Goal: Task Accomplishment & Management: Complete application form

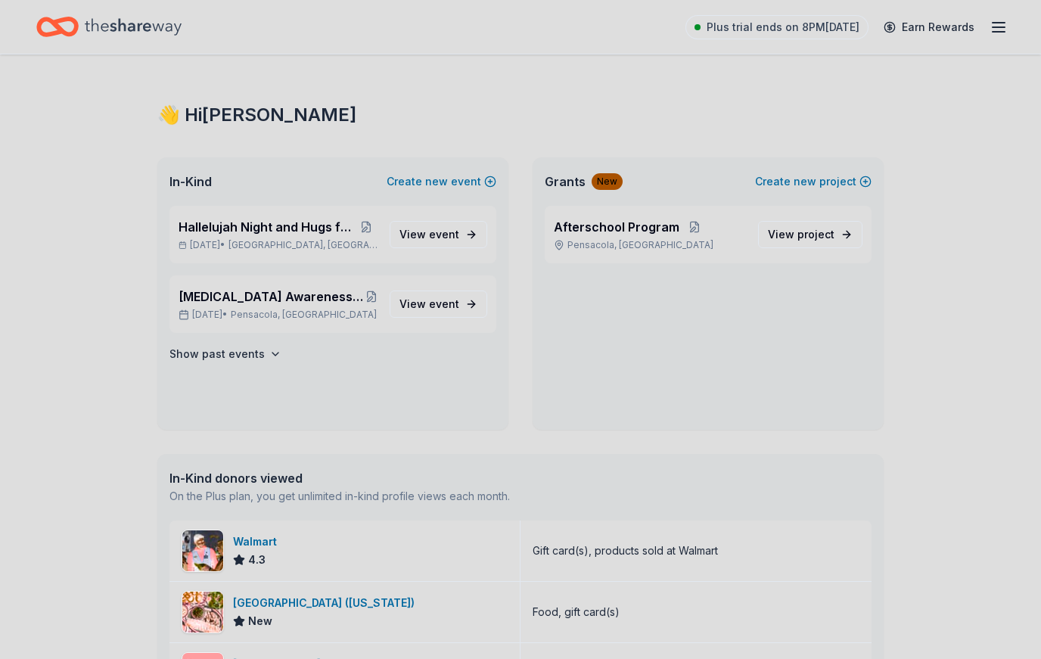
click at [343, 235] on span "Hallelujah Night and Hugs for Hot dogs" at bounding box center [267, 227] width 176 height 18
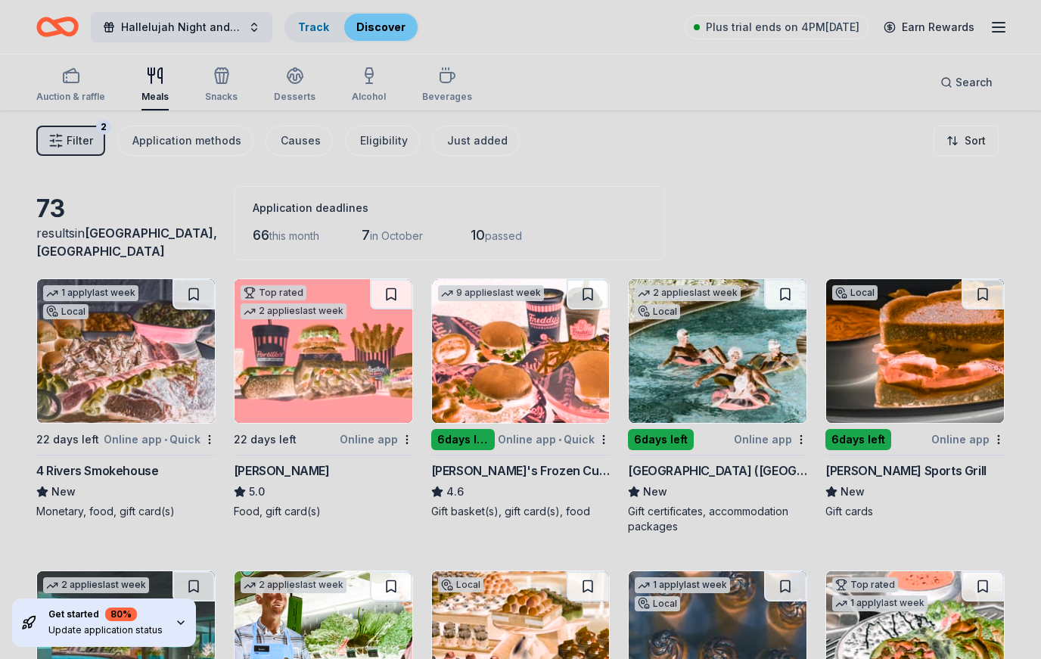
click at [236, 60] on div "Auction & raffle Meals Snacks Desserts Alcohol Beverages Search" at bounding box center [520, 82] width 968 height 56
click at [219, 79] on icon "button" at bounding box center [219, 78] width 1 height 11
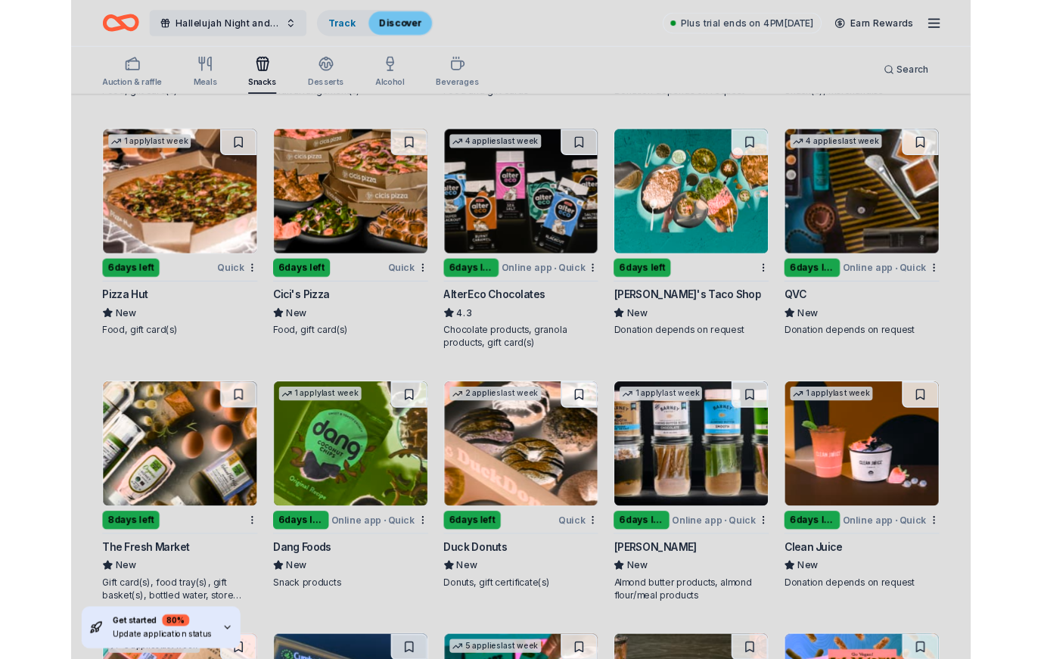
scroll to position [2748, 0]
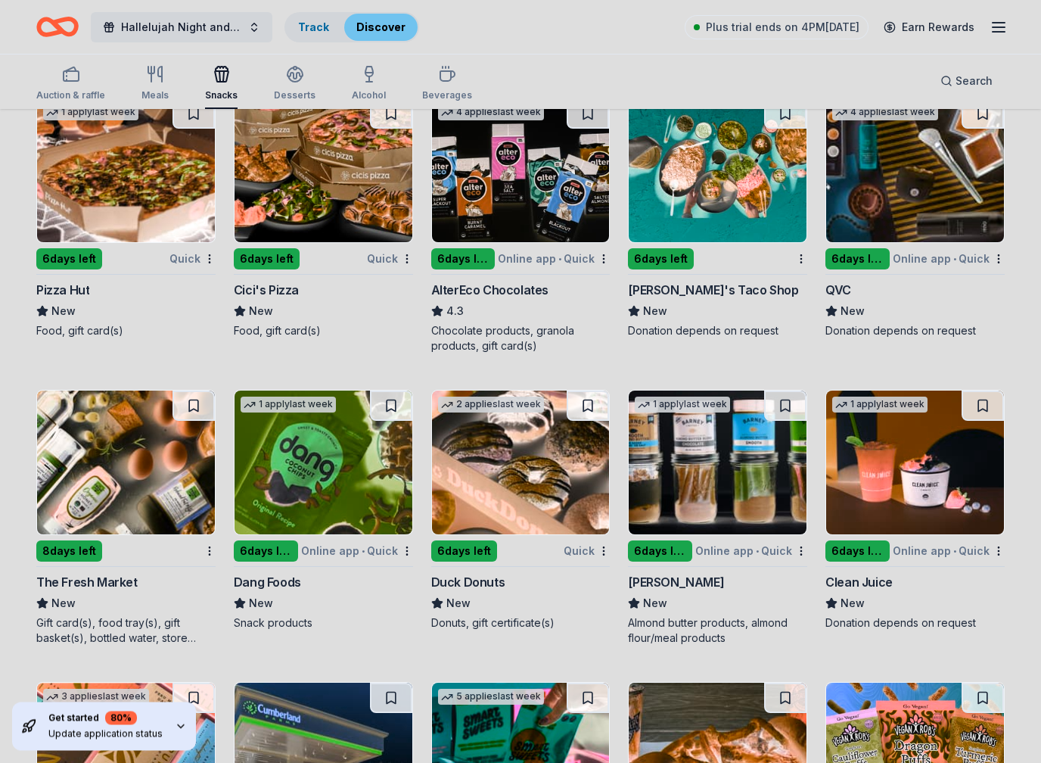
click at [303, 160] on img at bounding box center [324, 171] width 178 height 144
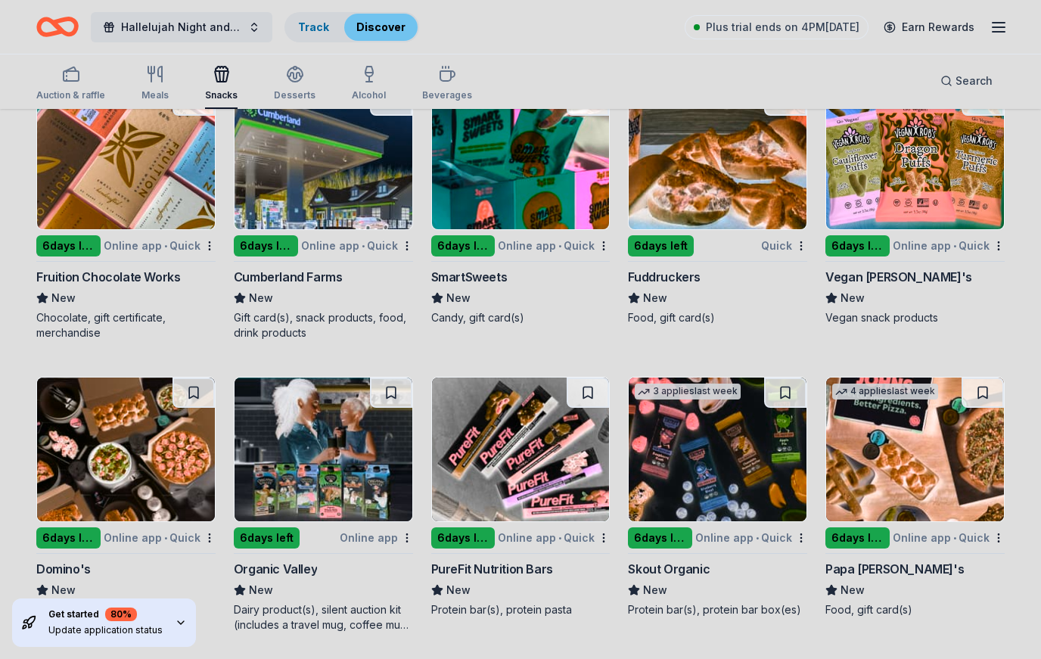
scroll to position [3345, 0]
click at [111, 626] on div "Update application status" at bounding box center [105, 630] width 114 height 12
click at [177, 627] on icon "button" at bounding box center [181, 623] width 12 height 12
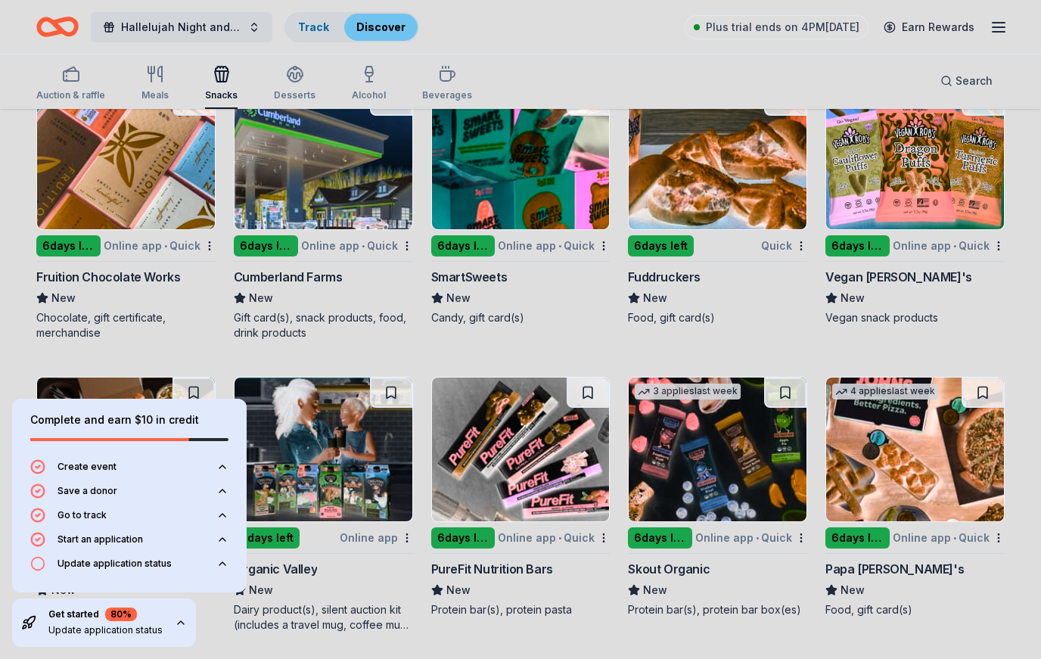
click at [194, 560] on button "Update application status" at bounding box center [129, 568] width 198 height 24
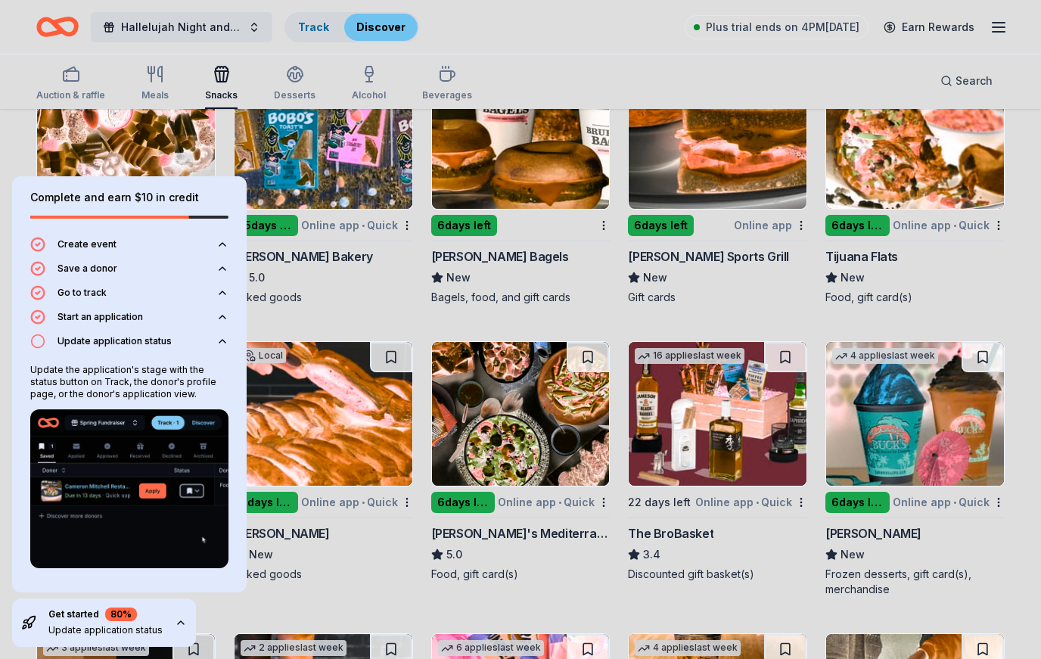
scroll to position [0, 0]
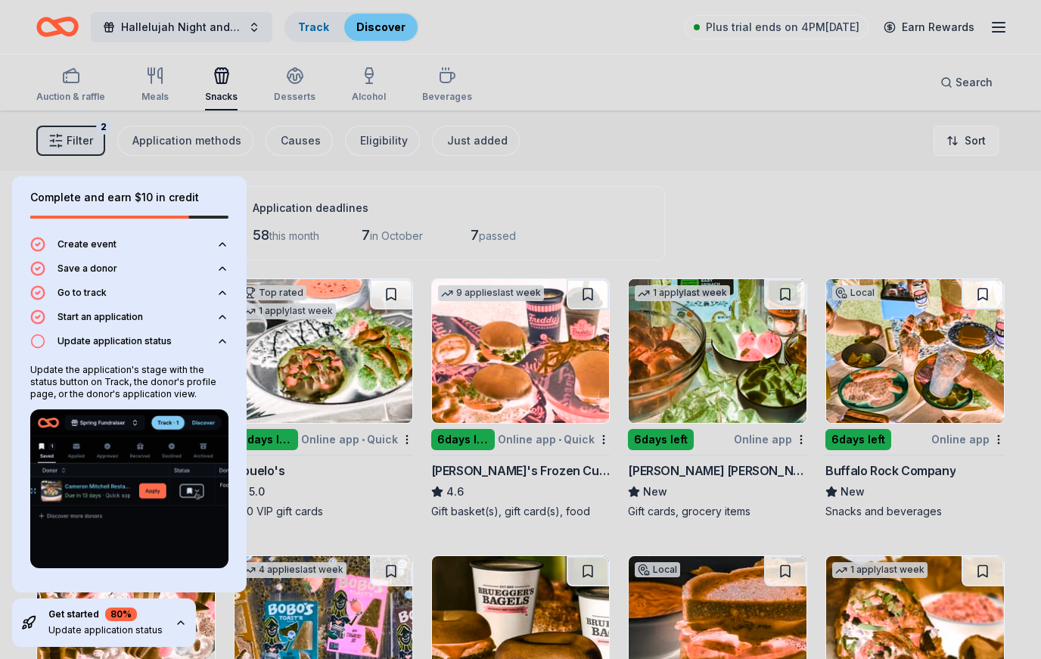
click at [166, 620] on div "Get started 80 % Update application status" at bounding box center [104, 622] width 184 height 48
click at [181, 629] on icon "button" at bounding box center [181, 623] width 12 height 12
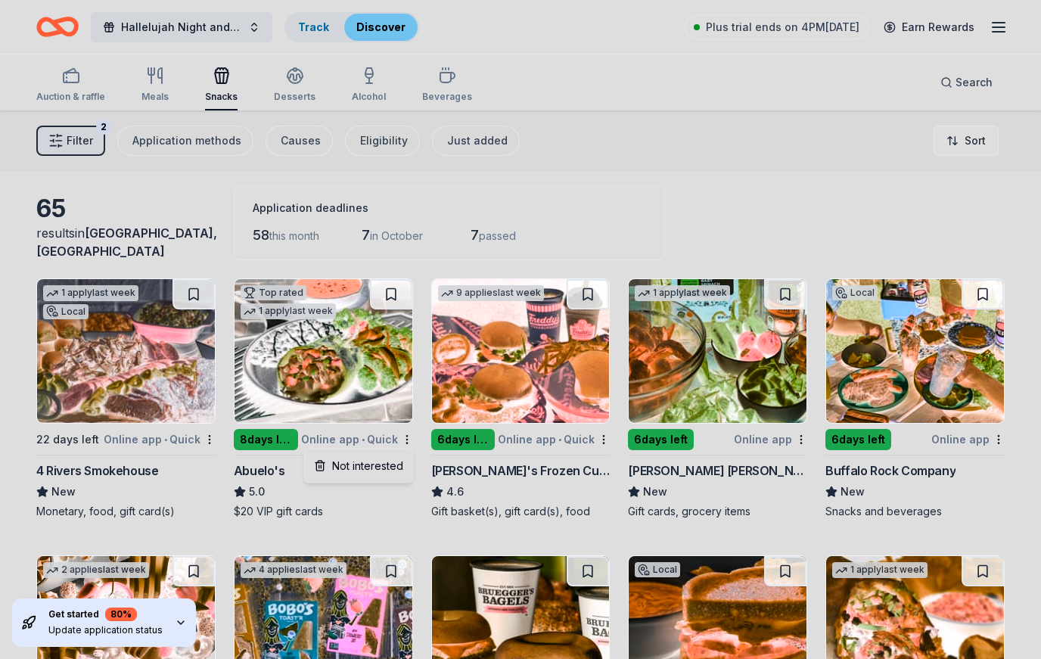
click at [343, 371] on html "Hallelujah Night and Hugs for Hot dogs Track Discover Plus trial ends on 4PM, 9…" at bounding box center [520, 329] width 1041 height 659
click at [334, 364] on img at bounding box center [324, 351] width 178 height 144
click at [897, 340] on img at bounding box center [915, 351] width 178 height 144
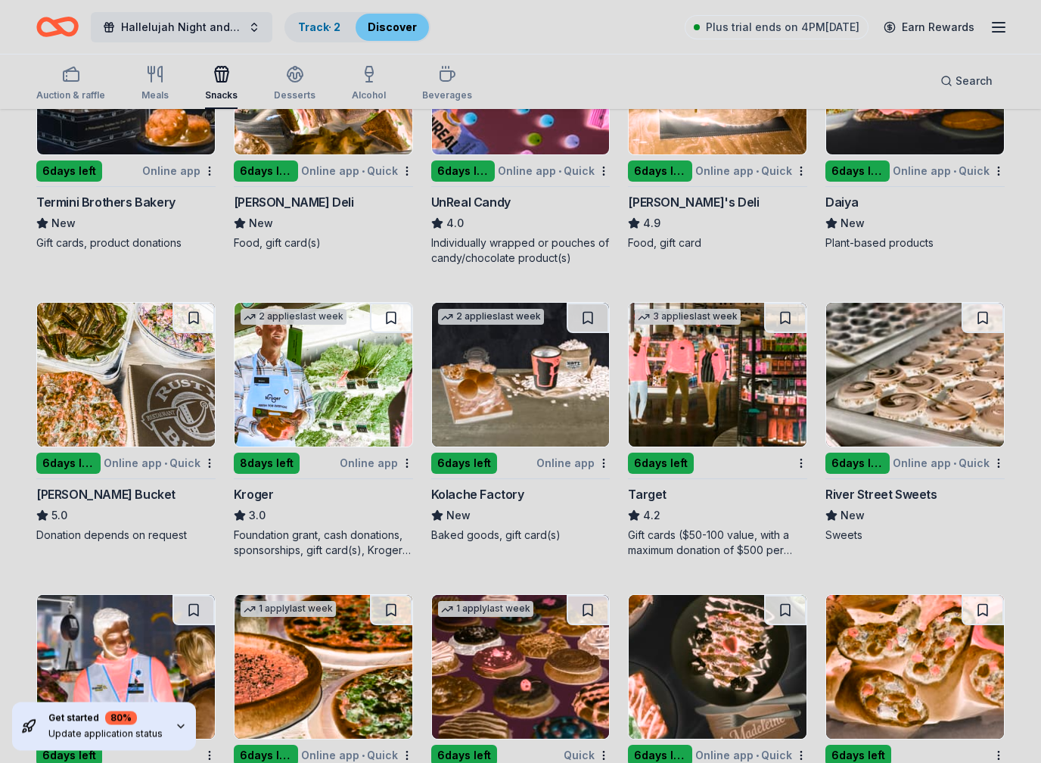
scroll to position [1114, 0]
click at [361, 387] on img at bounding box center [324, 375] width 178 height 144
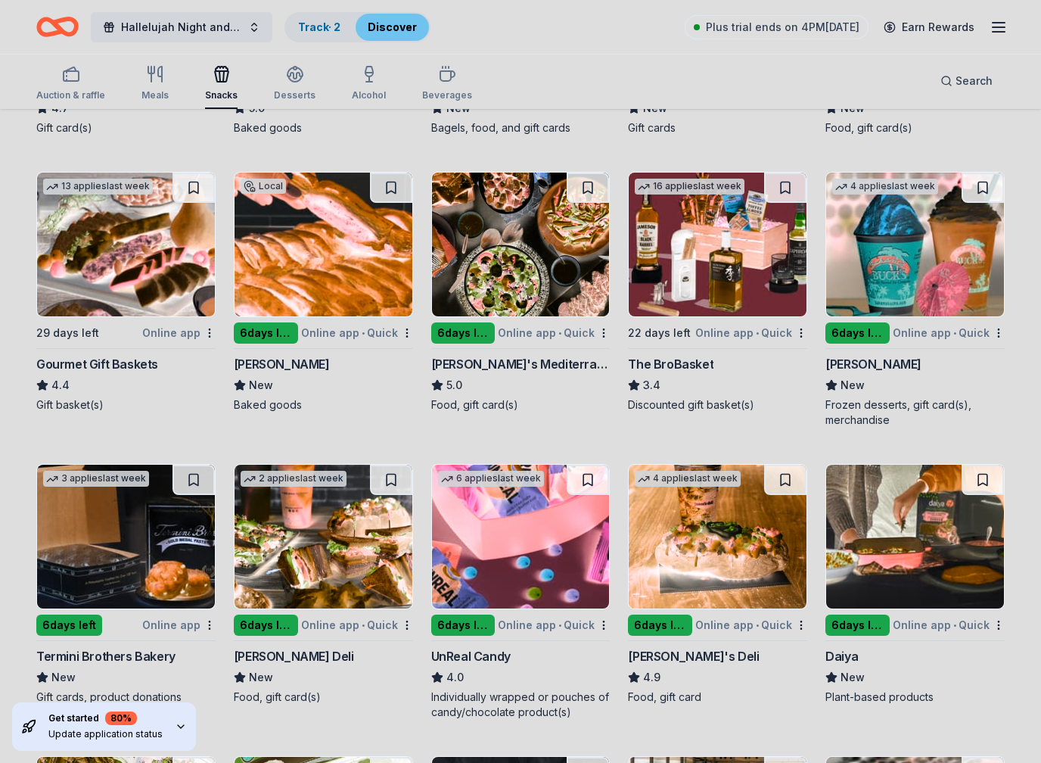
scroll to position [666, 0]
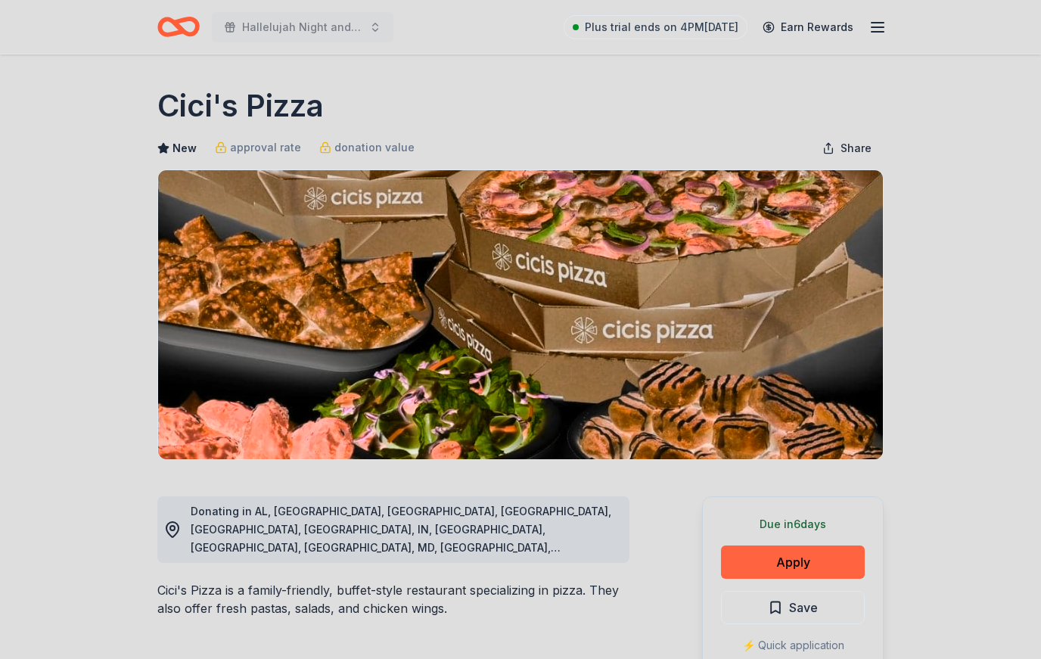
click at [787, 567] on button "Apply" at bounding box center [793, 561] width 144 height 33
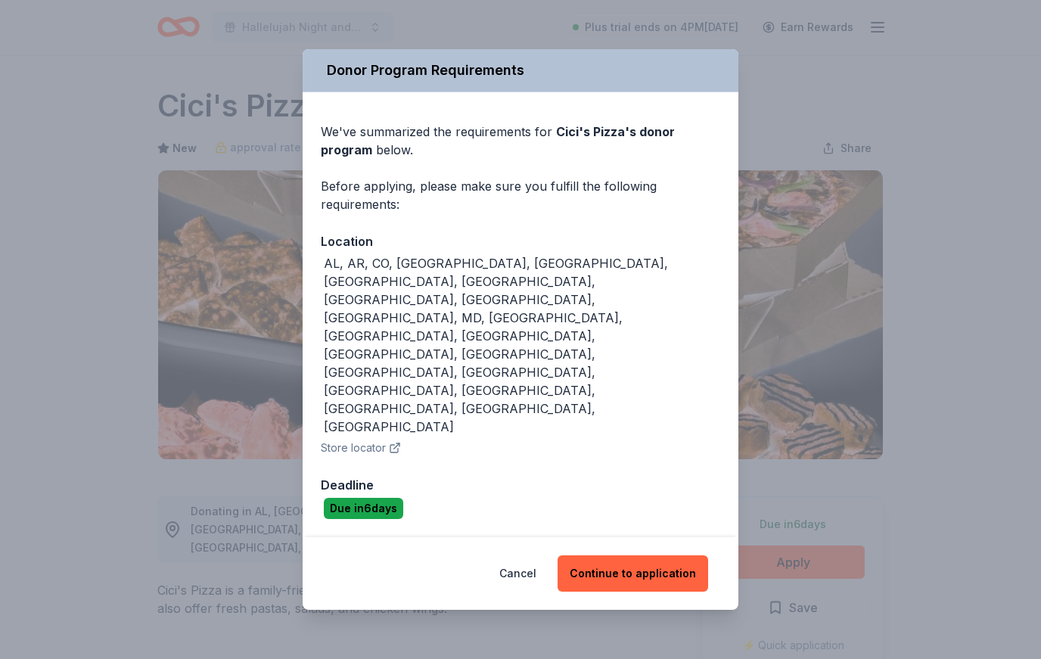
click at [644, 555] on button "Continue to application" at bounding box center [633, 573] width 151 height 36
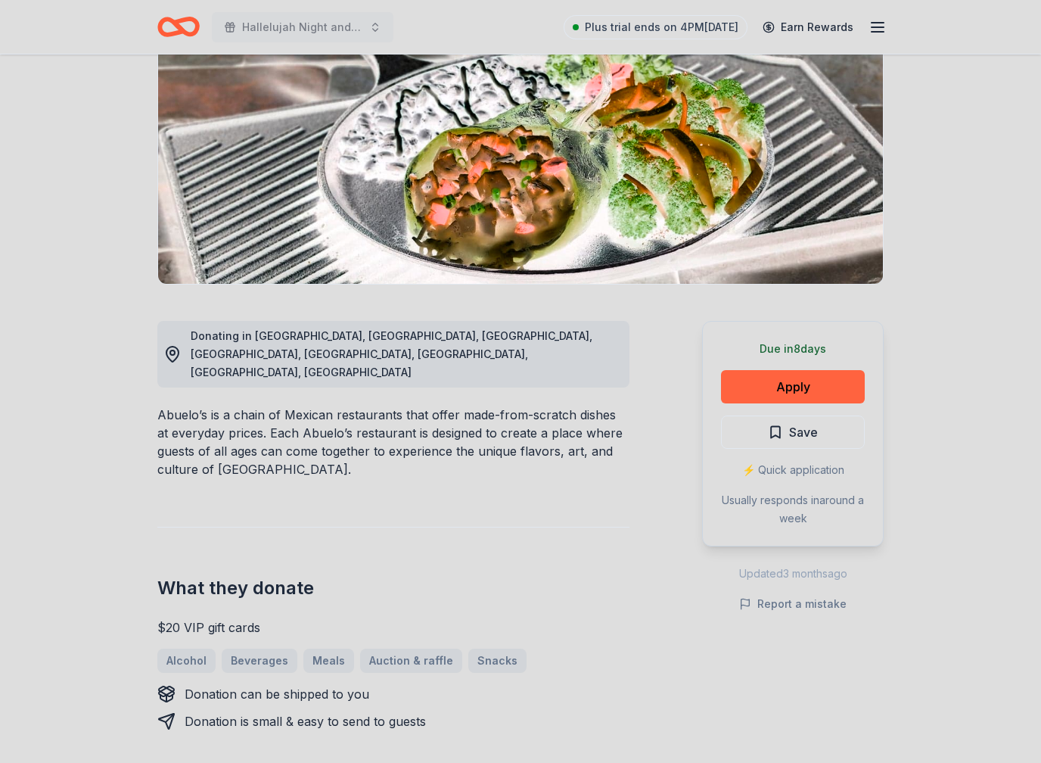
scroll to position [260, 0]
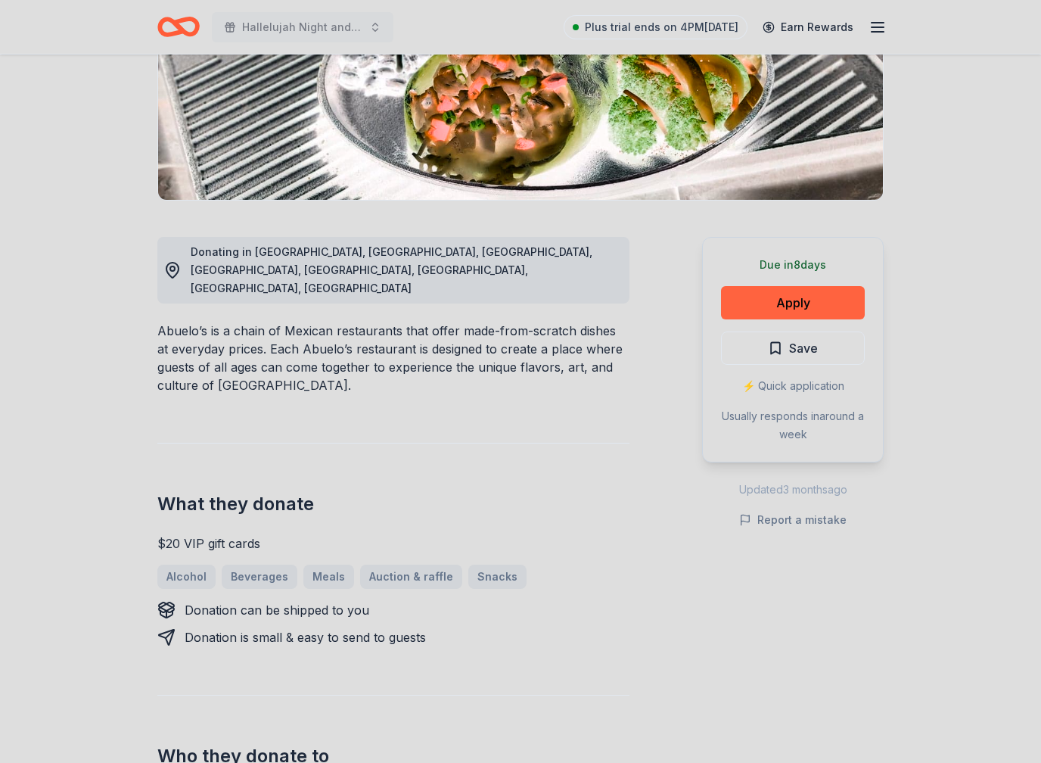
click at [809, 299] on button "Apply" at bounding box center [793, 302] width 144 height 33
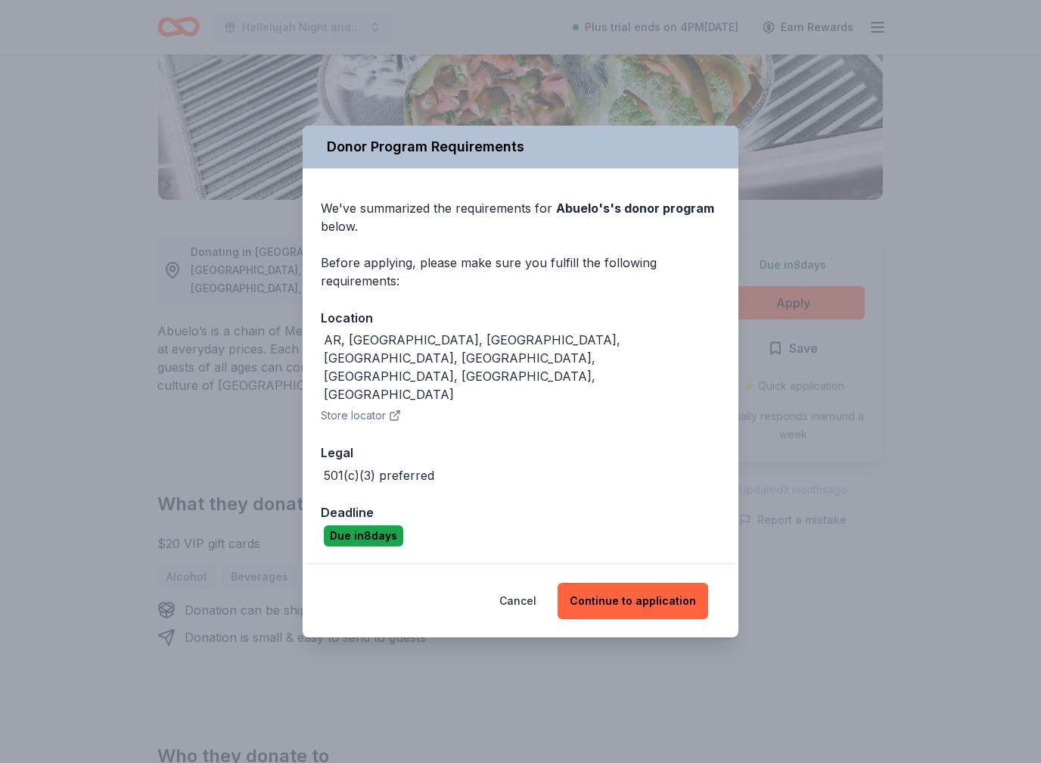
click at [648, 583] on button "Continue to application" at bounding box center [633, 601] width 151 height 36
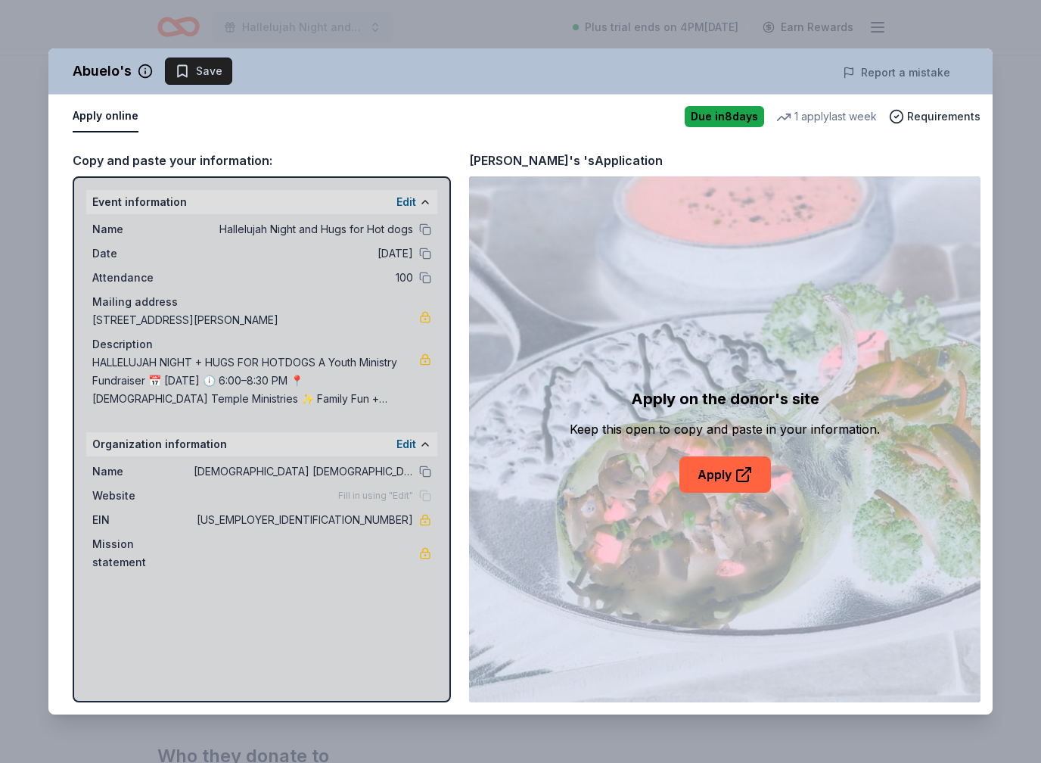
click at [728, 470] on link "Apply" at bounding box center [725, 474] width 92 height 36
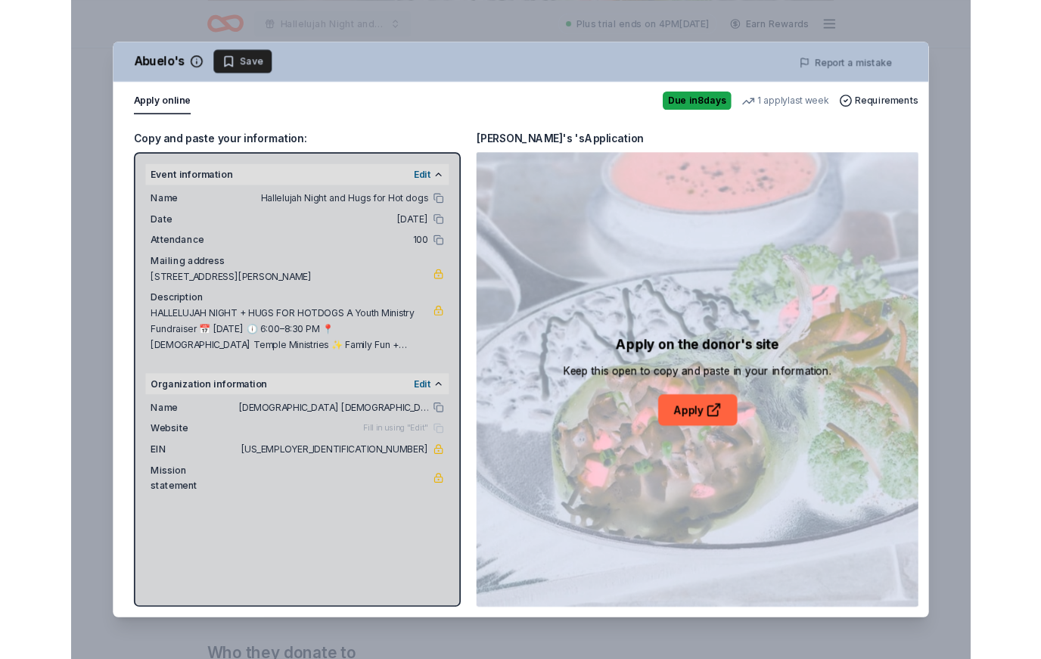
scroll to position [302, 0]
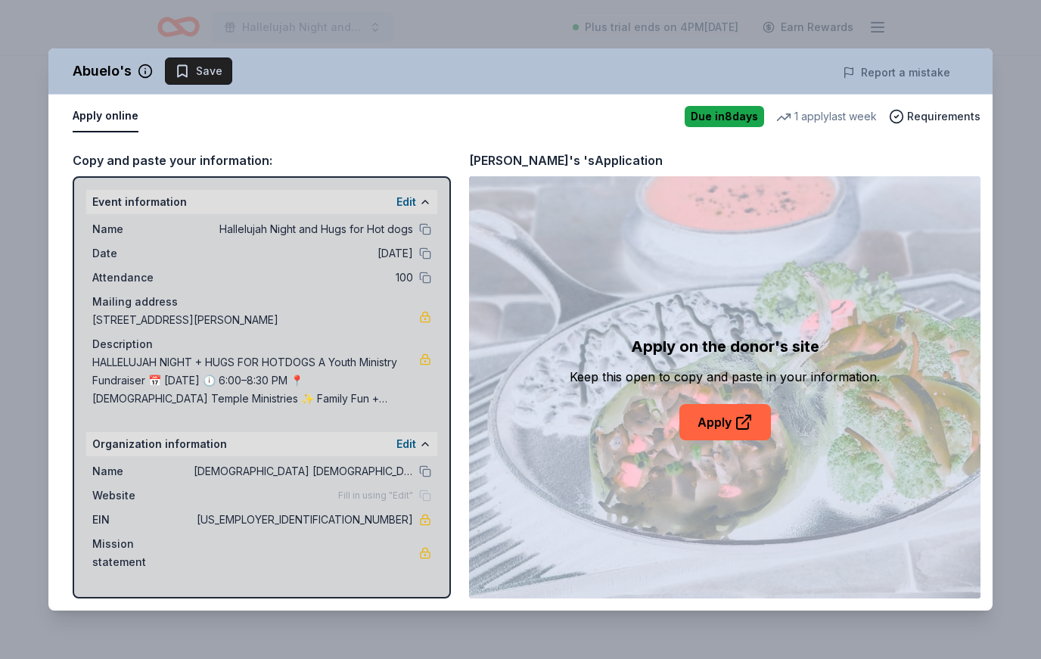
click at [194, 69] on span "Save" at bounding box center [199, 71] width 48 height 18
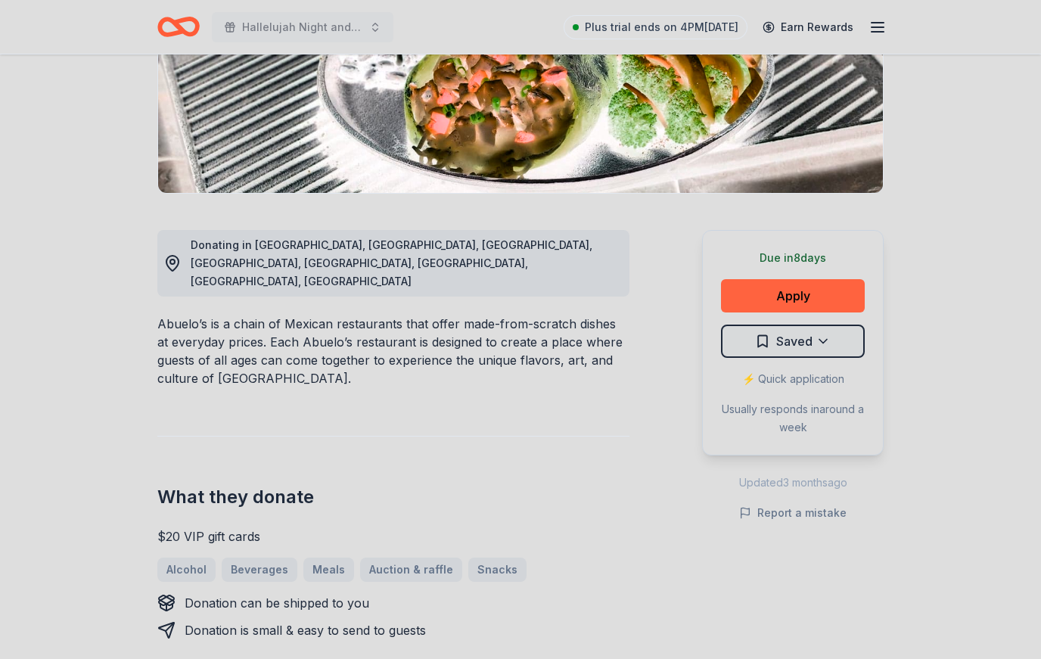
scroll to position [0, 0]
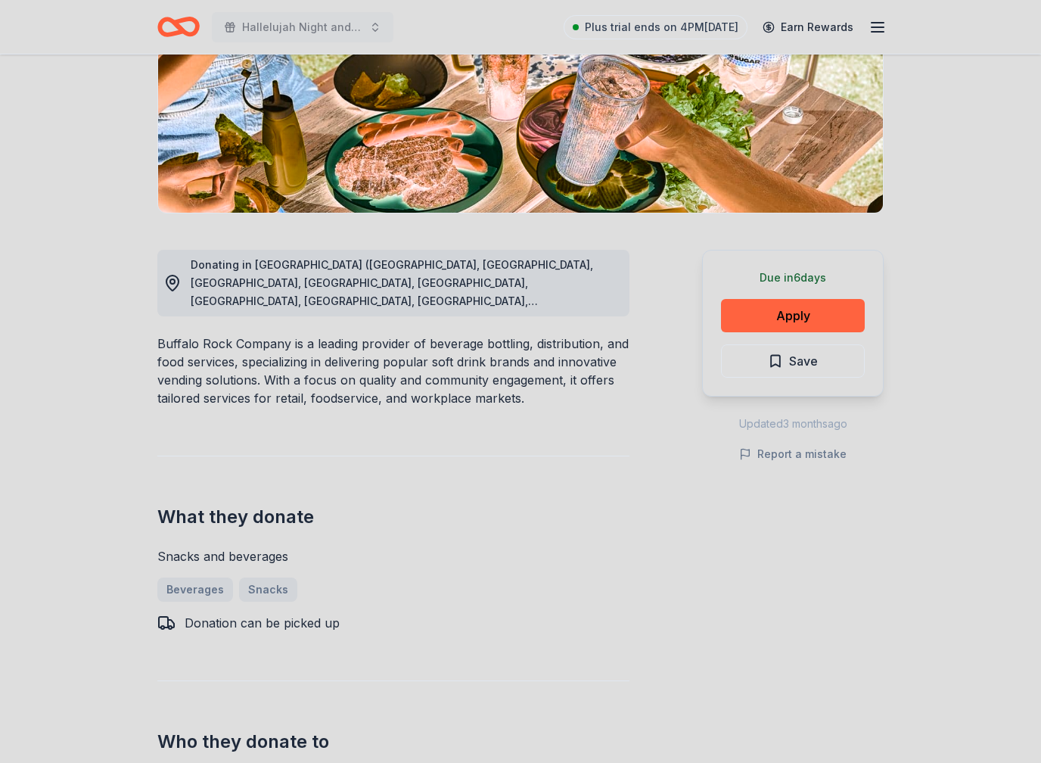
scroll to position [250, 0]
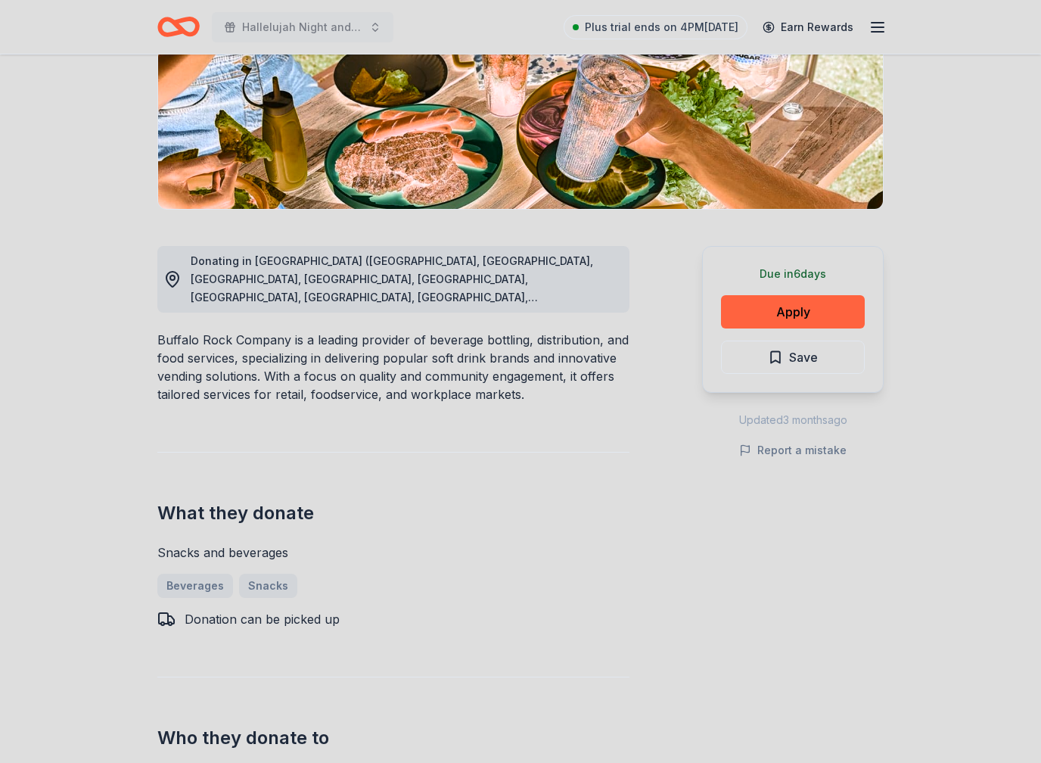
click at [808, 359] on span "Save" at bounding box center [803, 358] width 29 height 20
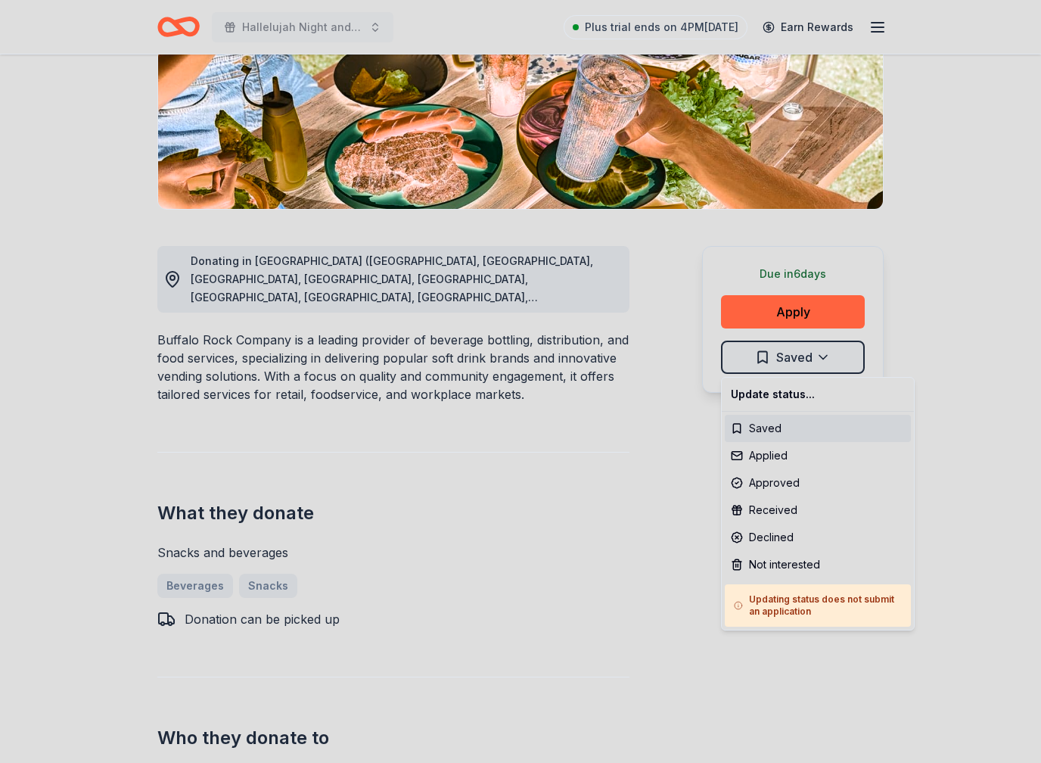
click at [823, 309] on html "Hallelujah Night and Hugs for Hot dogs Plus trial ends on 4PM, 9/28 Earn Reward…" at bounding box center [520, 131] width 1041 height 763
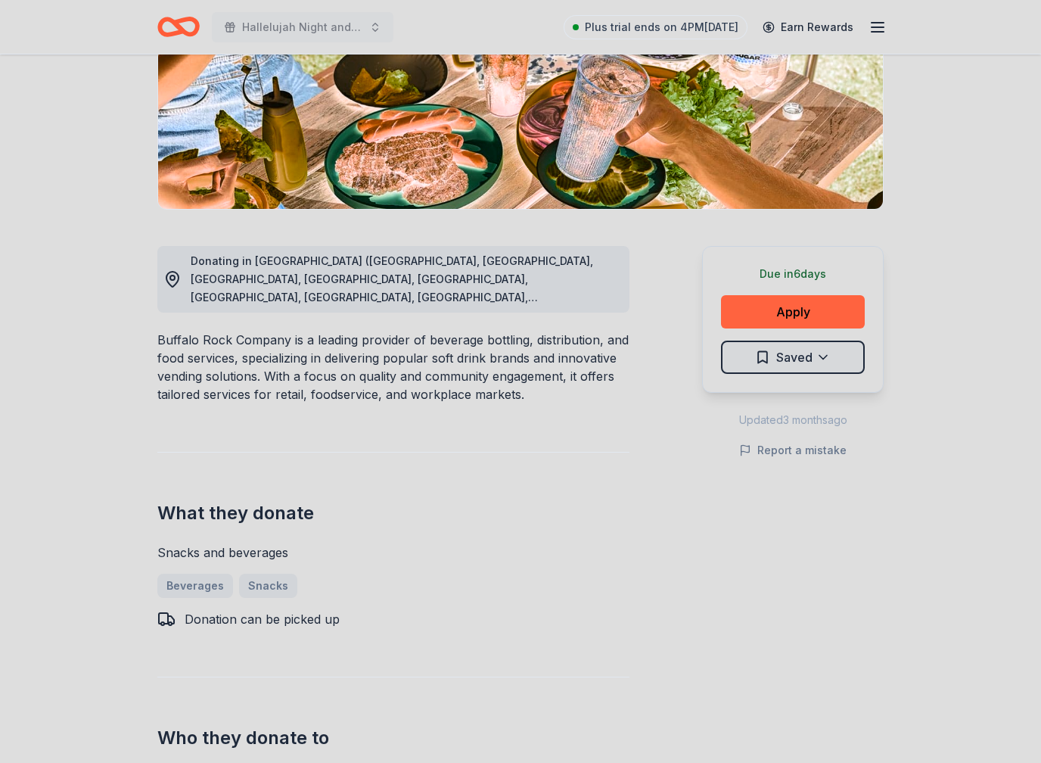
click at [824, 307] on button "Apply" at bounding box center [793, 311] width 144 height 33
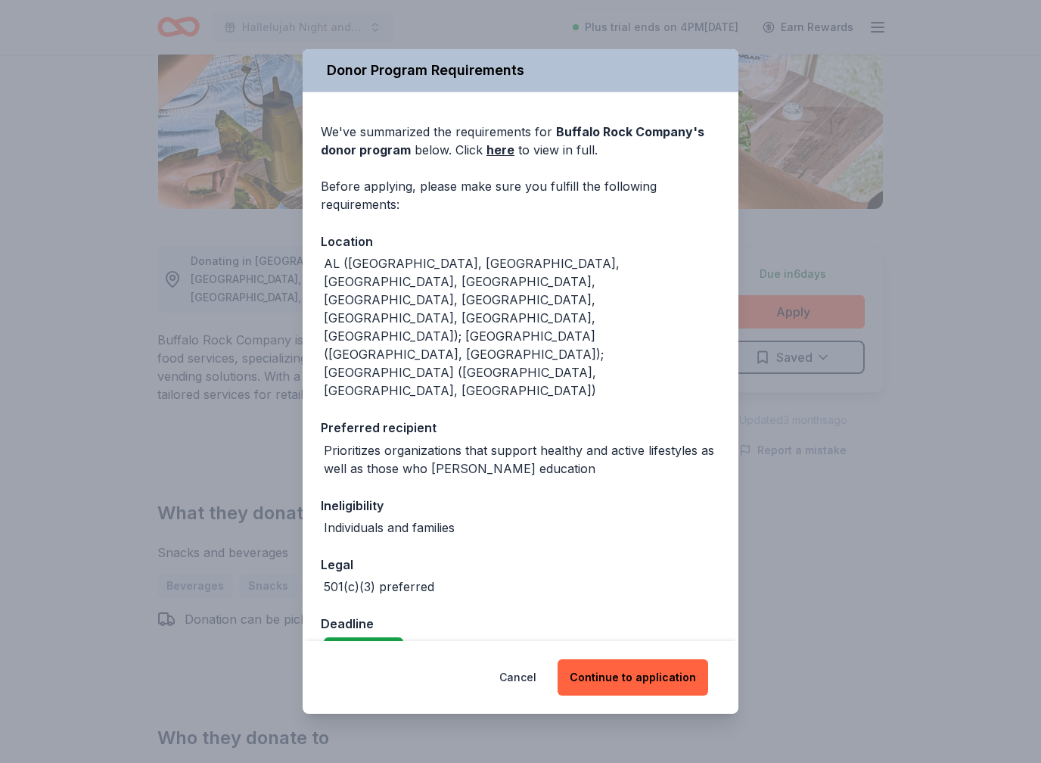
click at [668, 658] on button "Continue to application" at bounding box center [633, 677] width 151 height 36
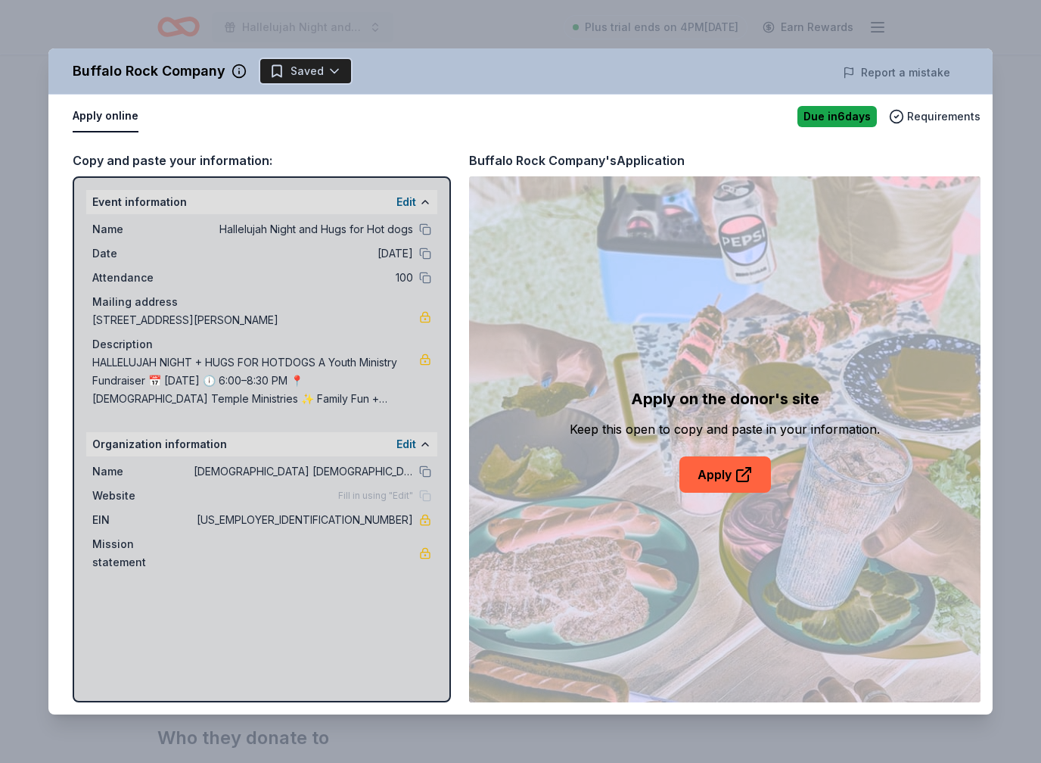
click at [741, 471] on icon at bounding box center [744, 474] width 18 height 18
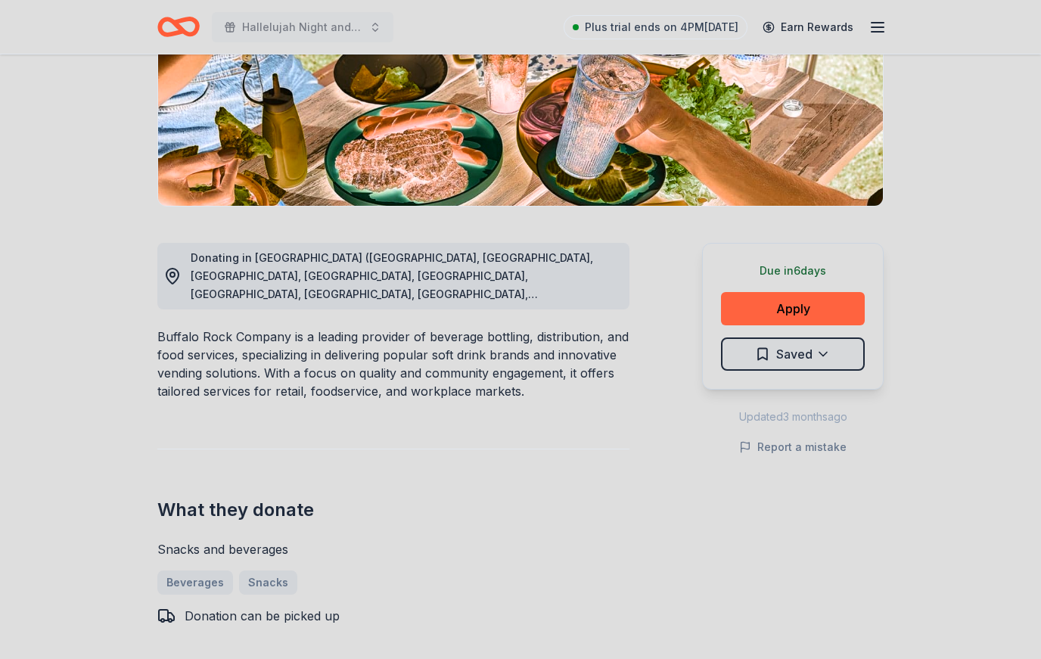
scroll to position [0, 0]
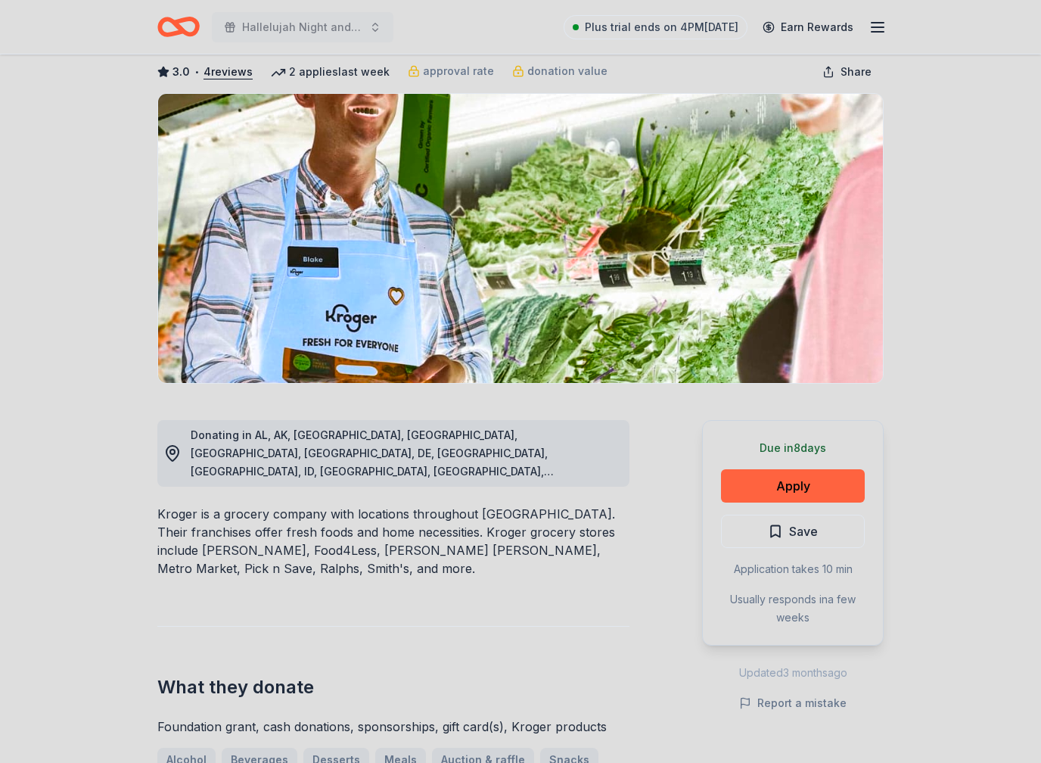
scroll to position [188, 0]
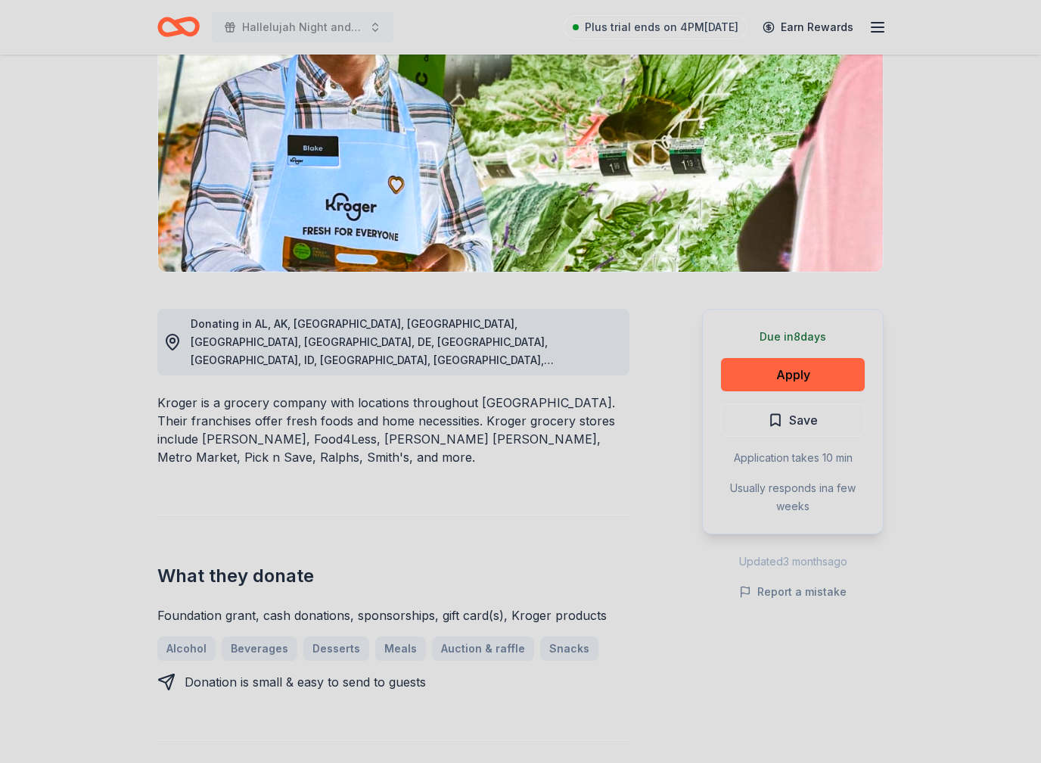
click at [805, 378] on button "Apply" at bounding box center [793, 374] width 144 height 33
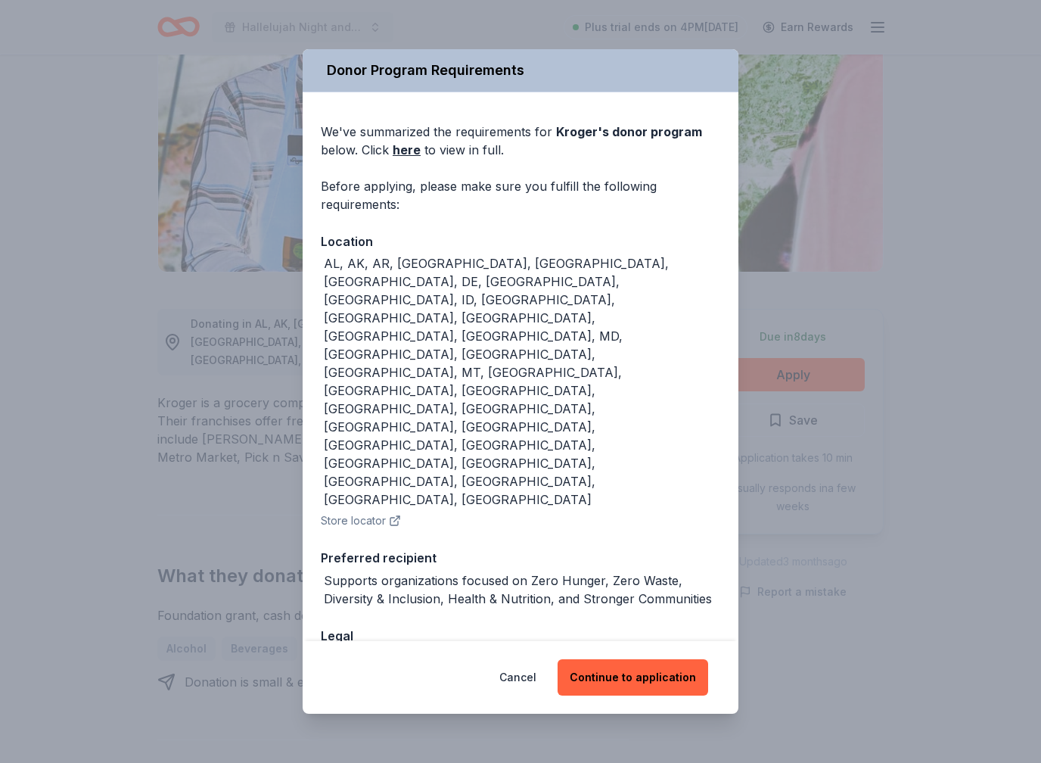
click at [651, 658] on button "Continue to application" at bounding box center [633, 677] width 151 height 36
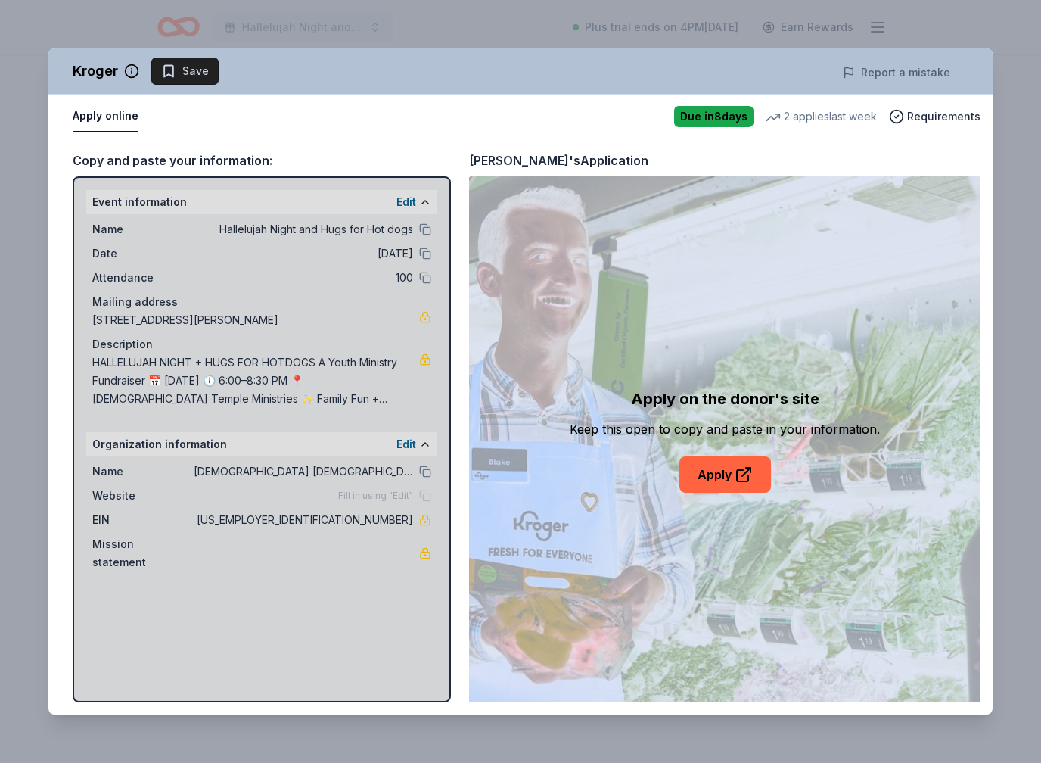
click at [738, 483] on link "Apply" at bounding box center [725, 474] width 92 height 36
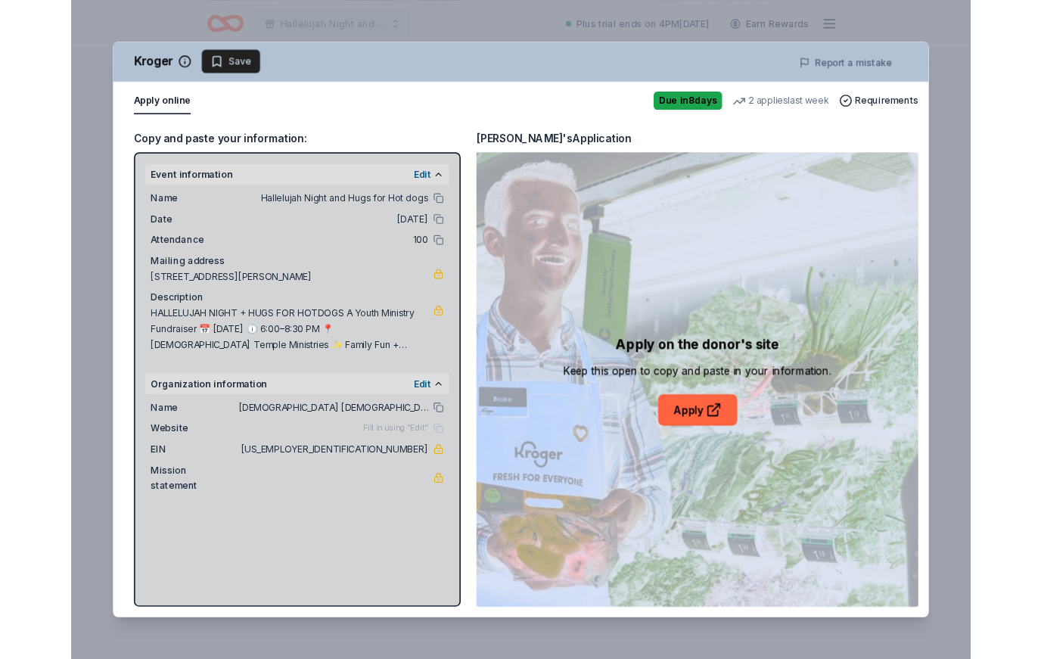
scroll to position [230, 0]
